Goal: Task Accomplishment & Management: Use online tool/utility

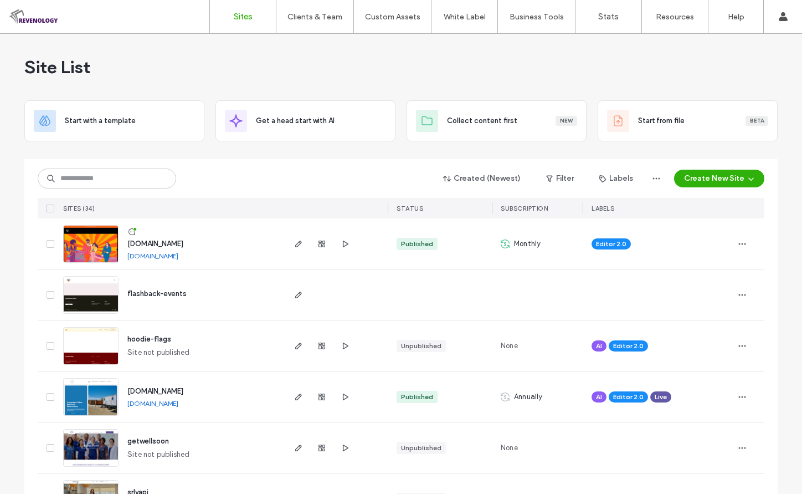
click at [89, 388] on img at bounding box center [91, 416] width 54 height 75
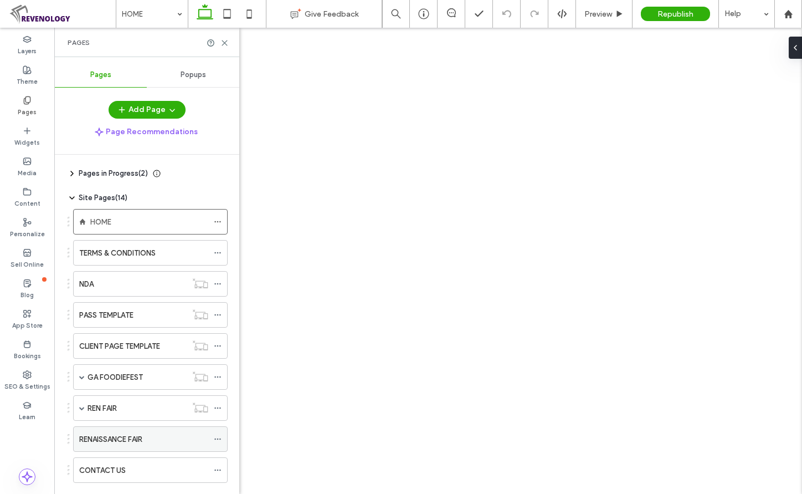
click at [129, 427] on div "RENAISSANCE FAIR" at bounding box center [143, 439] width 129 height 24
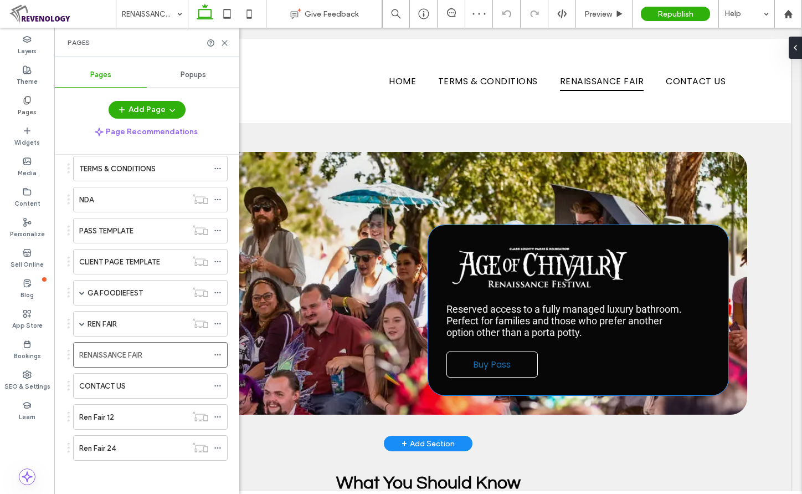
click at [490, 367] on span "Buy Pass" at bounding box center [492, 364] width 38 height 14
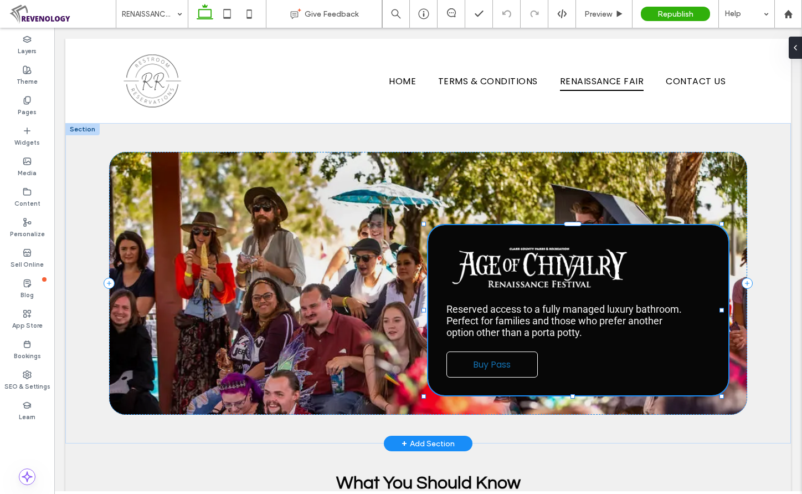
click at [490, 367] on span "Buy Pass" at bounding box center [492, 364] width 38 height 14
